Goal: Find specific fact: Find specific fact

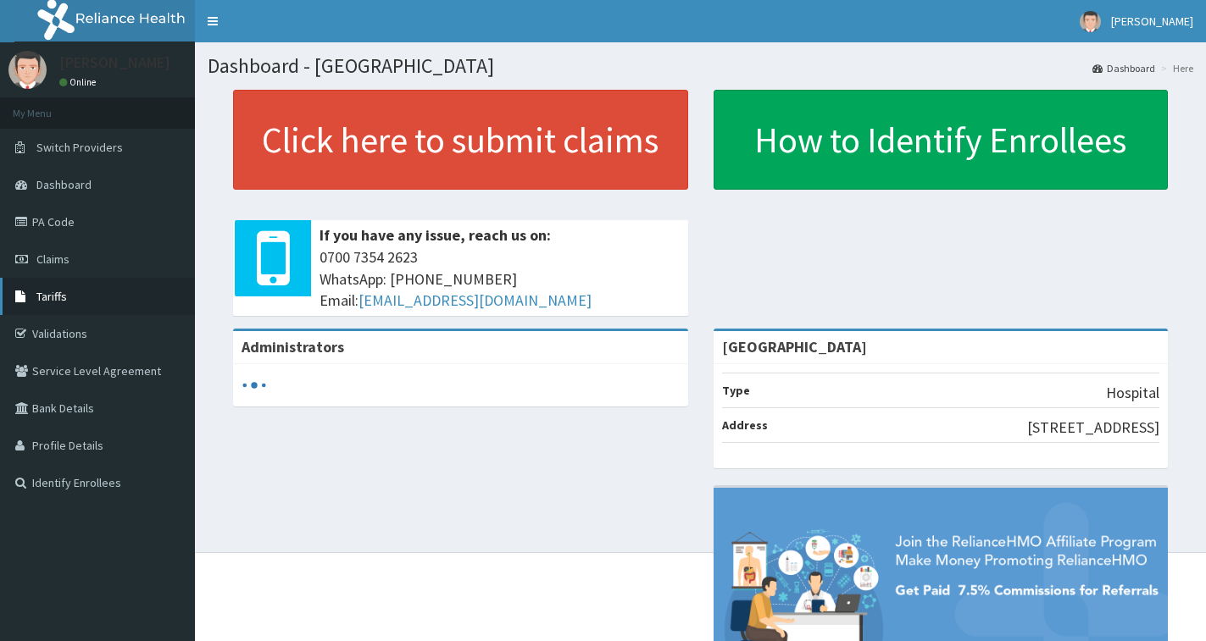
click at [60, 297] on span "Tariffs" at bounding box center [51, 296] width 30 height 15
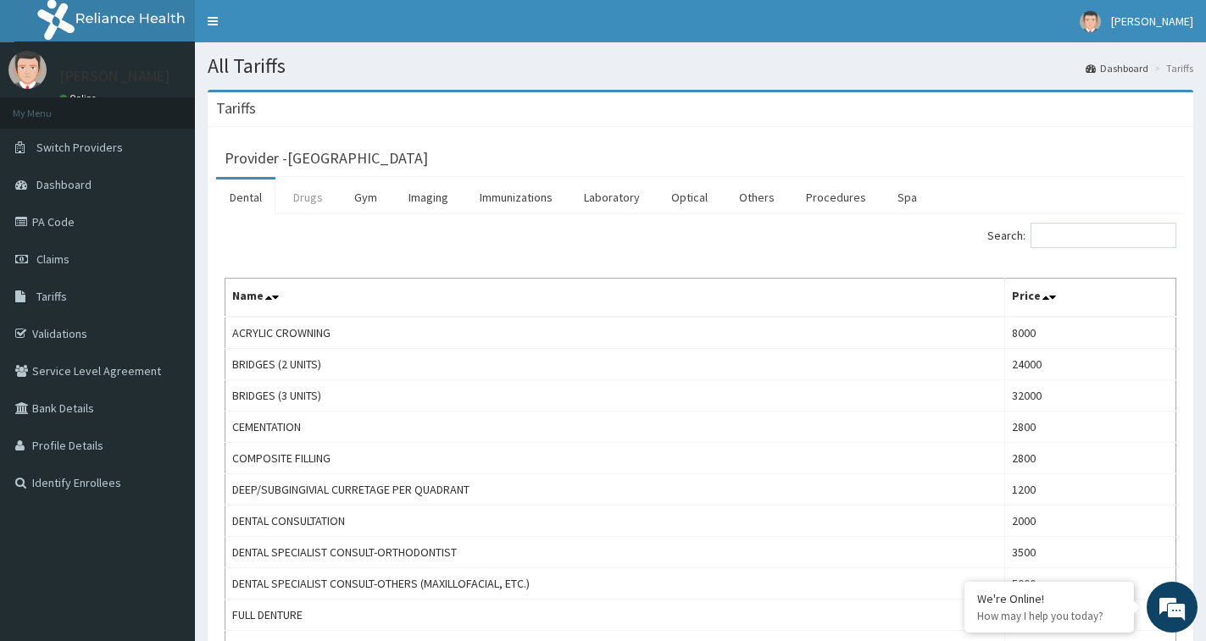
click at [315, 205] on link "Drugs" at bounding box center [308, 198] width 57 height 36
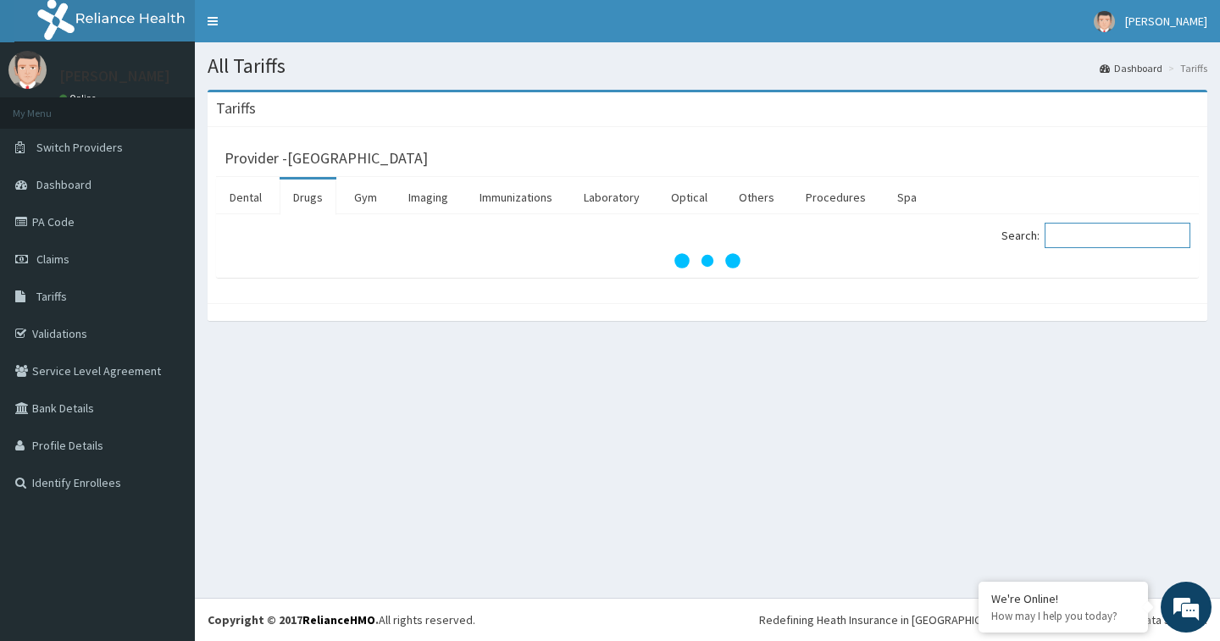
click at [1150, 241] on input "Search:" at bounding box center [1118, 235] width 146 height 25
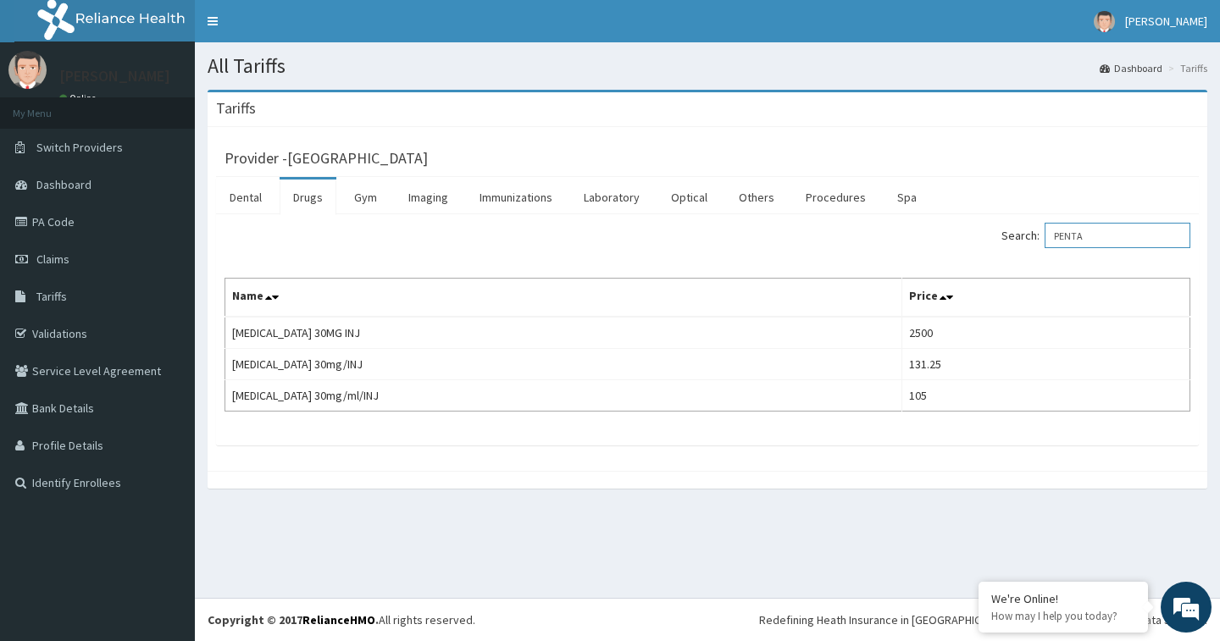
type input "PENTA"
